Goal: Information Seeking & Learning: Compare options

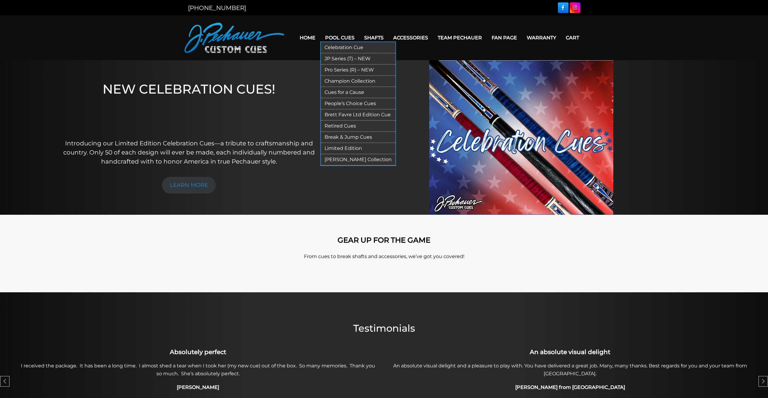
click at [350, 59] on link "JP Series (T) – NEW" at bounding box center [358, 58] width 74 height 11
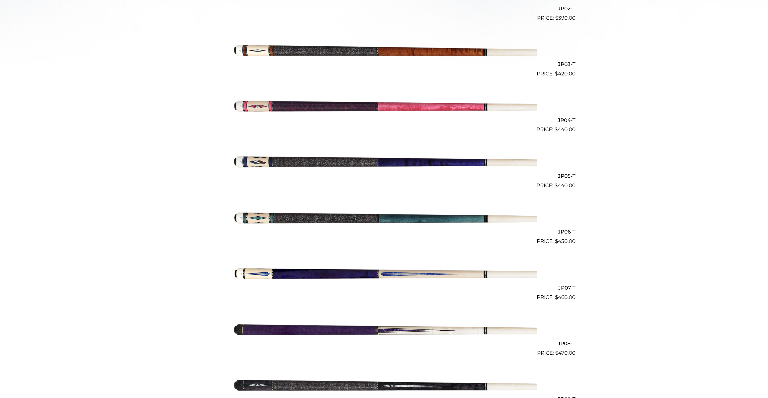
scroll to position [286, 0]
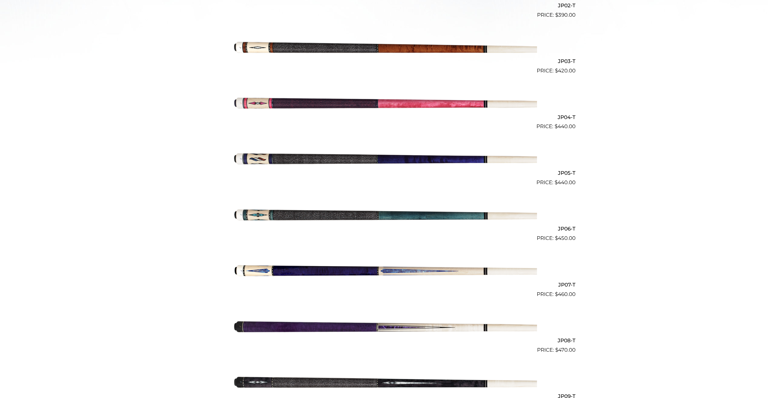
click at [372, 216] on img at bounding box center [384, 214] width 306 height 51
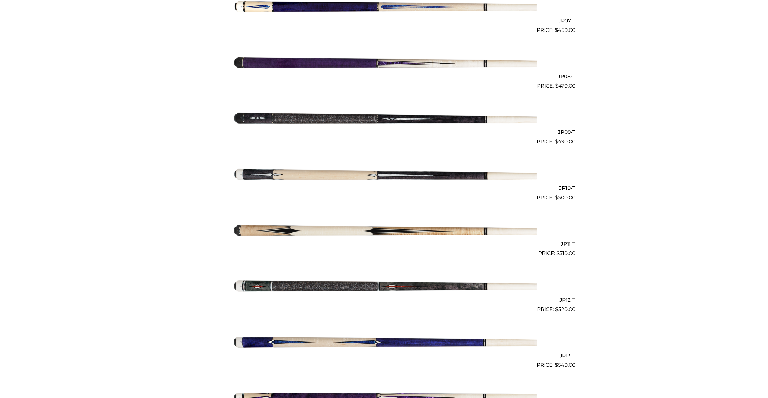
scroll to position [551, 0]
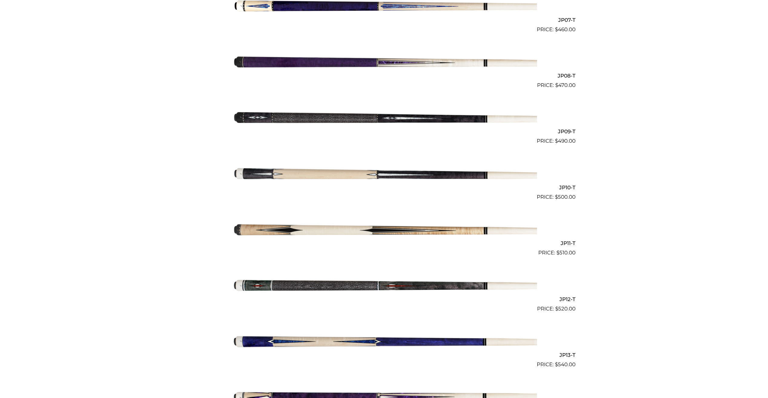
click at [282, 126] on img at bounding box center [384, 117] width 306 height 51
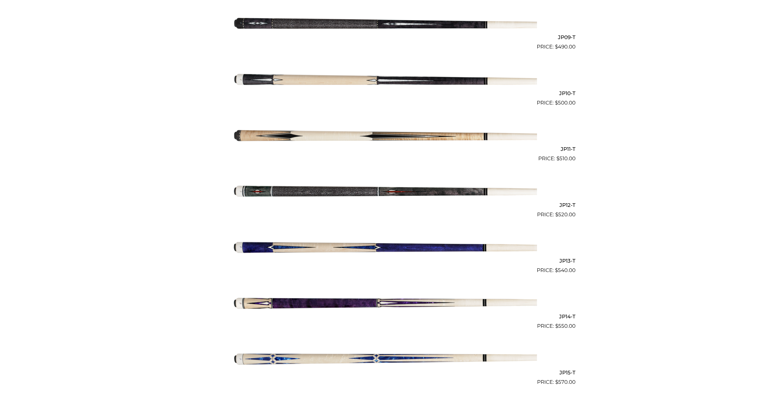
scroll to position [649, 0]
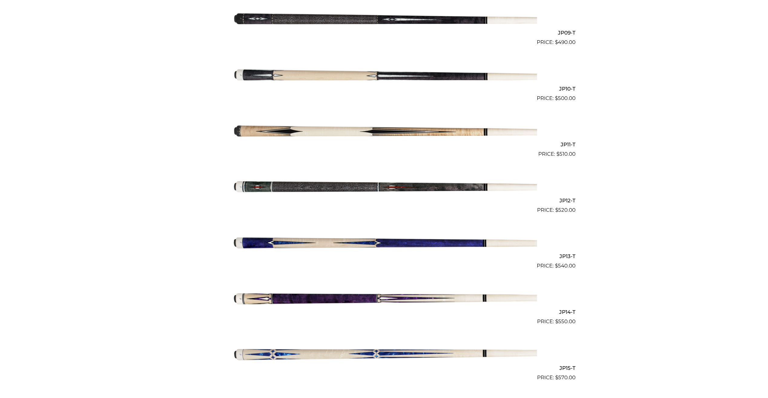
click at [263, 193] on img at bounding box center [384, 185] width 306 height 51
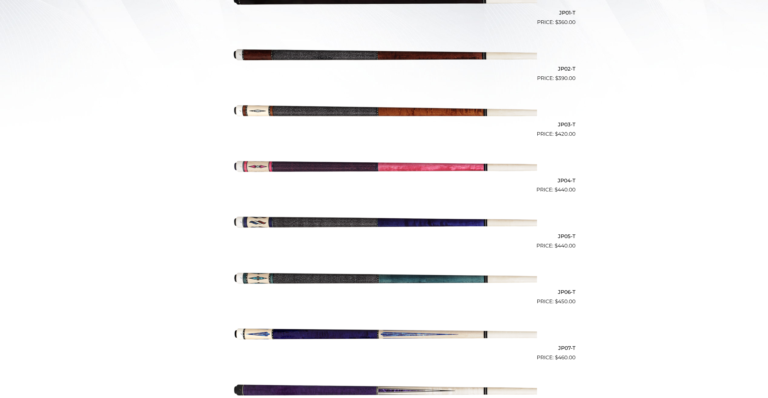
scroll to position [219, 0]
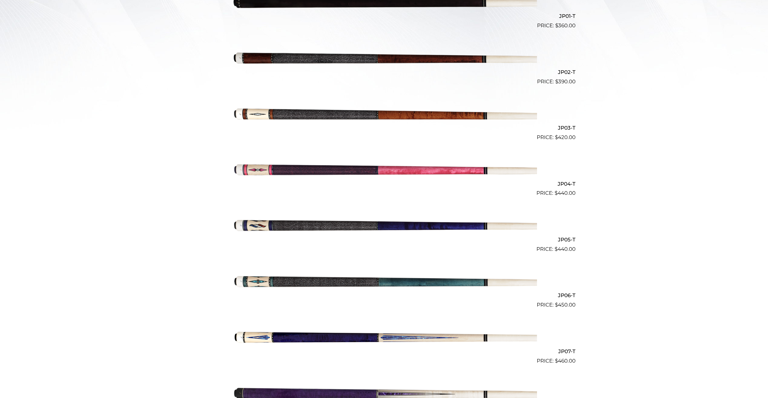
click at [294, 232] on img at bounding box center [384, 225] width 306 height 51
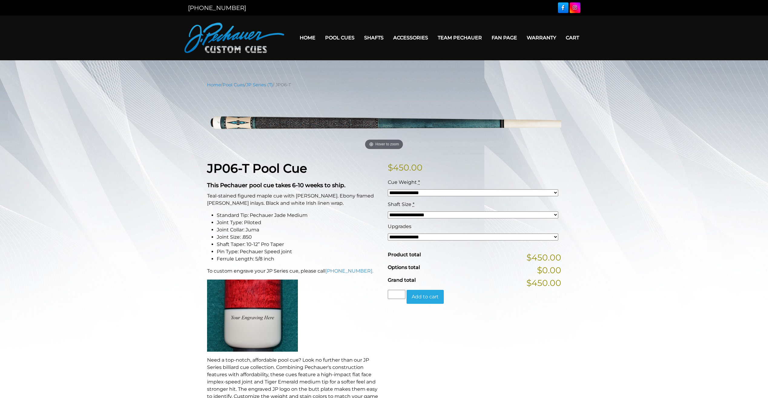
click at [108, 232] on div "**********" at bounding box center [384, 334] width 768 height 506
click at [180, 280] on div "**********" at bounding box center [384, 334] width 768 height 506
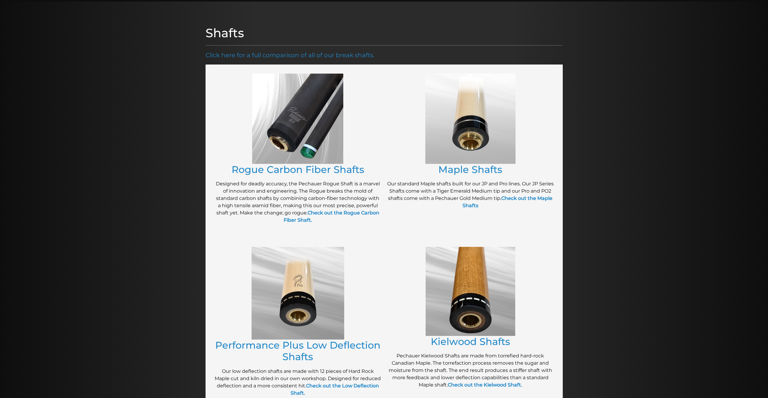
scroll to position [68, 0]
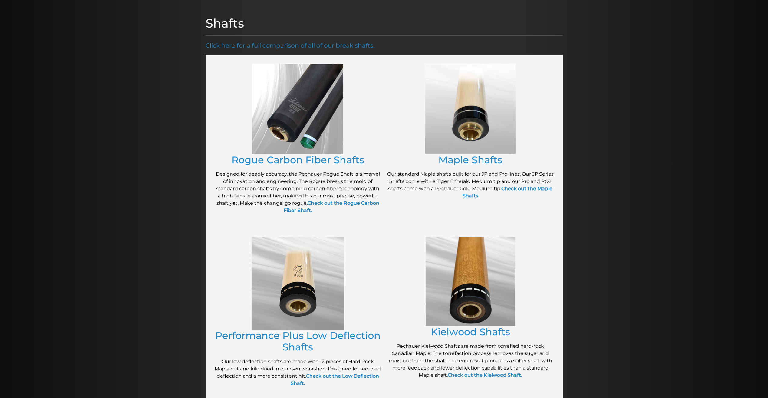
drag, startPoint x: 140, startPoint y: 166, endPoint x: 133, endPoint y: 163, distance: 7.7
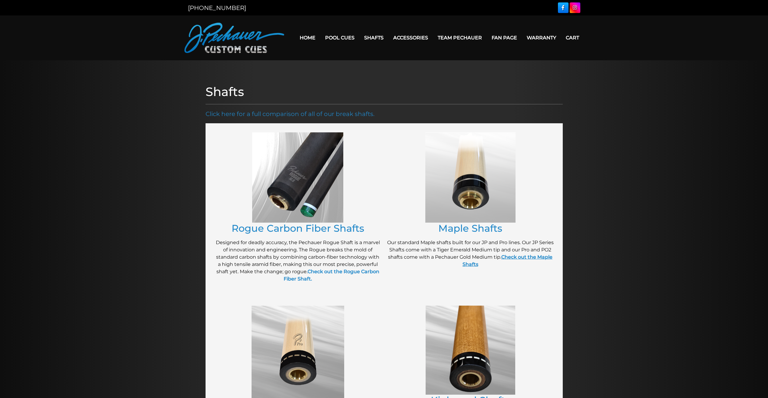
click at [550, 258] on link "Check out the Maple Shafts" at bounding box center [508, 260] width 90 height 13
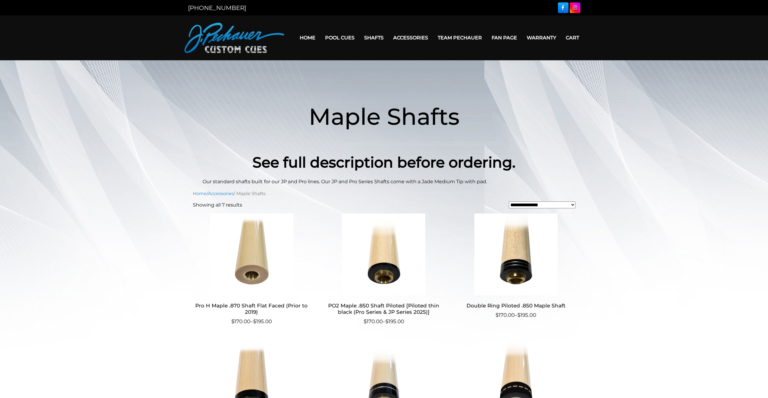
click at [153, 246] on main "**********" at bounding box center [384, 343] width 768 height 566
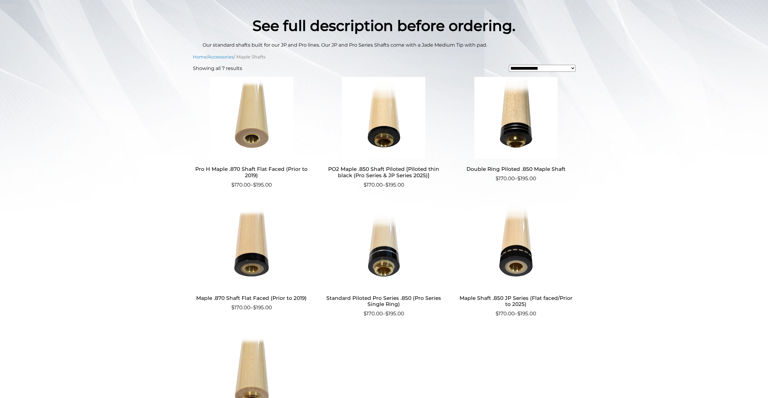
scroll to position [143, 0]
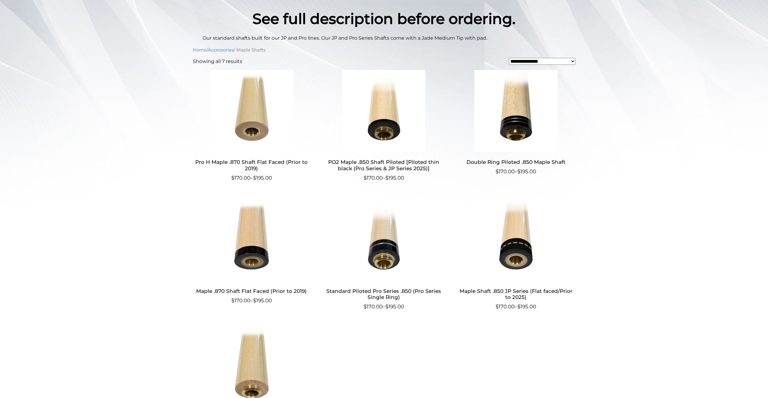
click at [397, 113] on img at bounding box center [384, 111] width 118 height 82
